Goal: Communication & Community: Connect with others

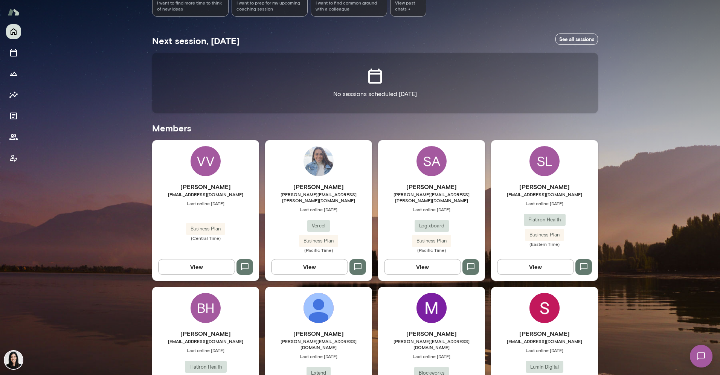
scroll to position [163, 0]
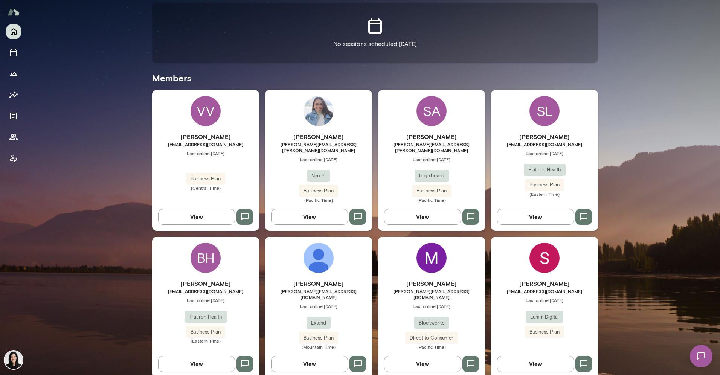
click at [584, 360] on icon "button" at bounding box center [584, 363] width 8 height 7
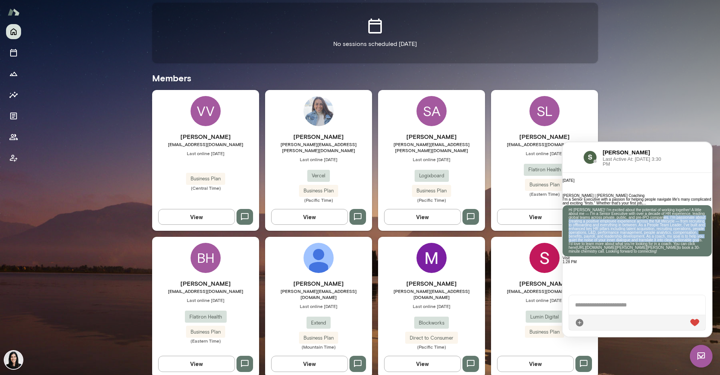
scroll to position [210, 0]
drag, startPoint x: 652, startPoint y: 225, endPoint x: 682, endPoint y: 245, distance: 35.8
click at [682, 245] on p "HI [PERSON_NAME]! I'm excited about the potential of working together! A little…" at bounding box center [636, 230] width 137 height 45
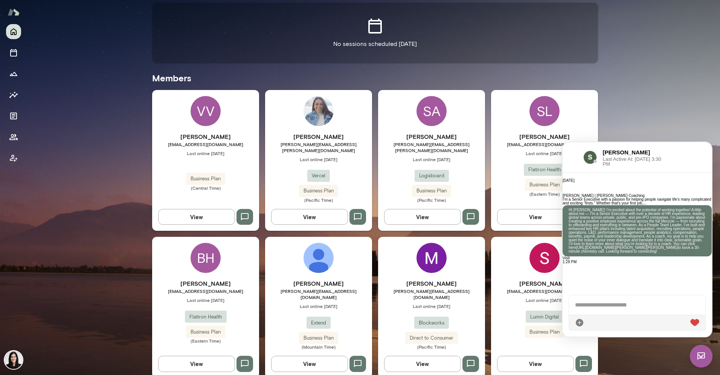
click at [667, 253] on p "HI [PERSON_NAME]! I'm excited about the potential of working together! A little…" at bounding box center [636, 230] width 137 height 45
drag, startPoint x: 626, startPoint y: 236, endPoint x: 690, endPoint y: 253, distance: 66.7
click at [690, 253] on p "HI [PERSON_NAME]! I'm excited about the potential of working together! A little…" at bounding box center [636, 230] width 137 height 45
copy p "As a coach, my goal is to help you quiet the noise of your inner dialogue and t…"
